Goal: Transaction & Acquisition: Purchase product/service

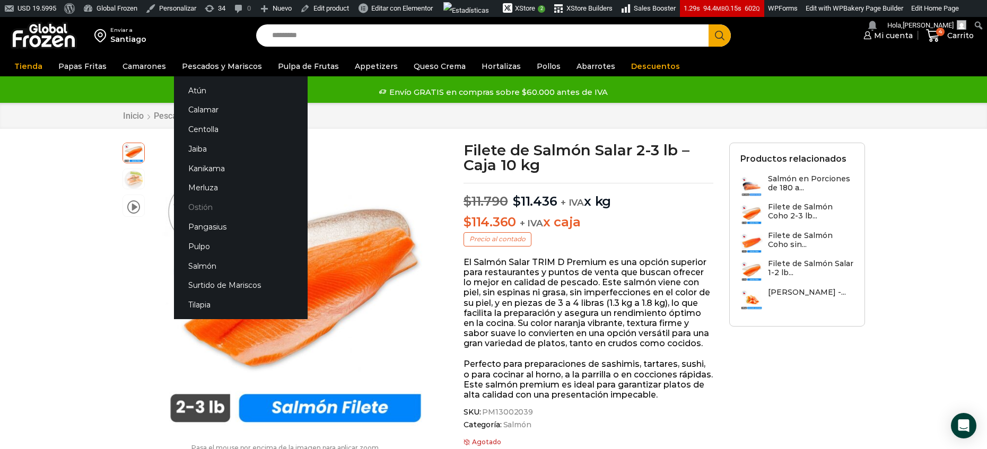
click at [203, 198] on link "Ostión" at bounding box center [241, 208] width 134 height 20
